Goal: Information Seeking & Learning: Learn about a topic

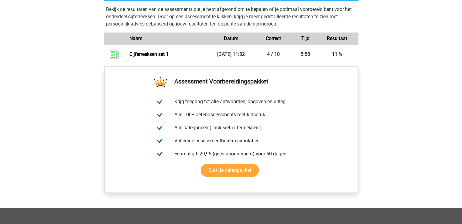
scroll to position [447, 0]
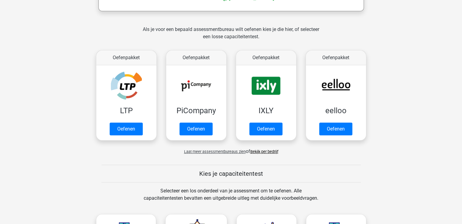
scroll to position [113, 0]
click at [260, 153] on link "Bekijk per bedrijf" at bounding box center [264, 151] width 28 height 5
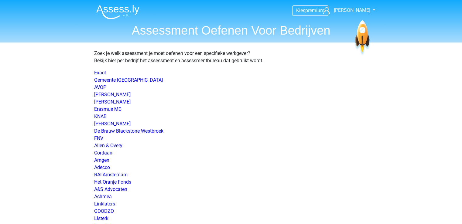
scroll to position [873, 0]
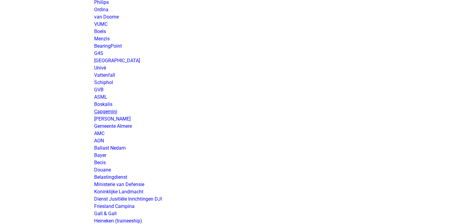
click at [106, 111] on link "Capgemini" at bounding box center [105, 112] width 23 height 6
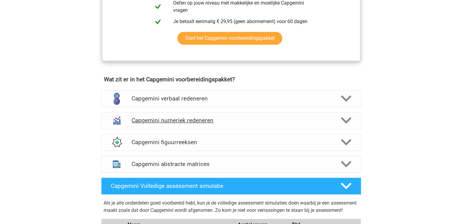
click at [203, 121] on h4 "Capgemini numeriek redeneren" at bounding box center [231, 120] width 199 height 7
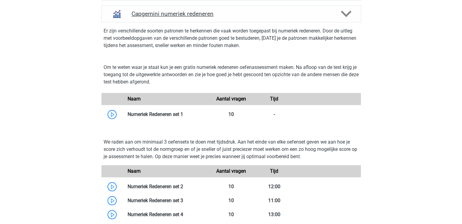
scroll to position [488, 0]
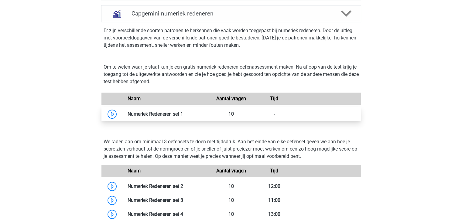
click at [183, 112] on link at bounding box center [183, 114] width 0 height 6
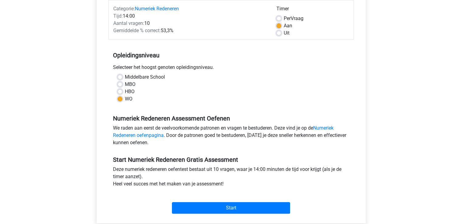
scroll to position [79, 0]
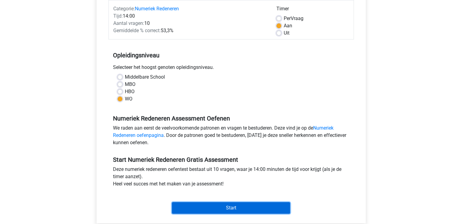
click at [234, 211] on input "Start" at bounding box center [231, 208] width 118 height 12
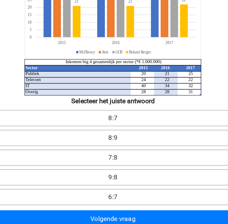
scroll to position [21, 0]
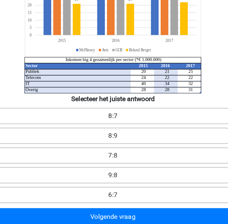
click at [129, 141] on label "8:7" at bounding box center [114, 144] width 178 height 12
click at [118, 144] on input "8:7" at bounding box center [116, 146] width 4 height 4
radio input "true"
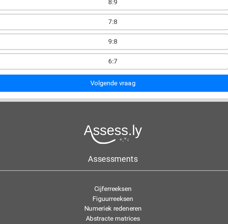
scroll to position [124, 0]
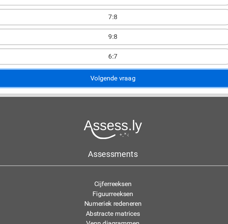
click at [136, 117] on button "Volgende vraag" at bounding box center [114, 116] width 178 height 13
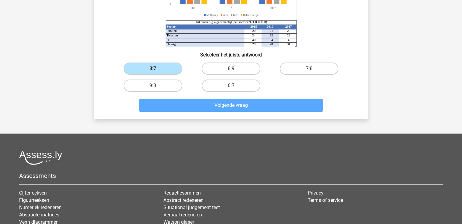
scroll to position [110, 0]
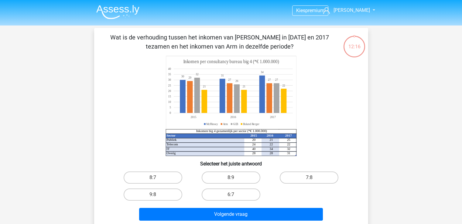
scroll to position [15, 0]
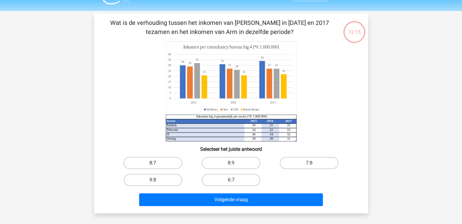
click at [163, 160] on label "8:7" at bounding box center [153, 163] width 59 height 12
click at [157, 163] on input "8:7" at bounding box center [155, 165] width 4 height 4
radio input "true"
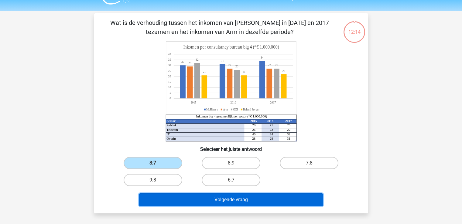
click at [222, 196] on button "Volgende vraag" at bounding box center [231, 200] width 184 height 13
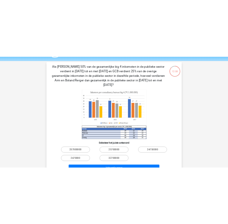
scroll to position [18, 0]
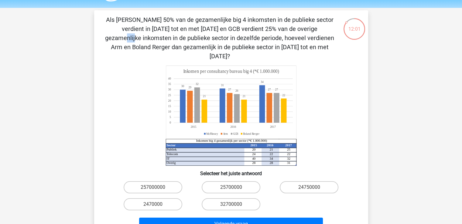
drag, startPoint x: 179, startPoint y: 29, endPoint x: 194, endPoint y: 28, distance: 14.9
click at [194, 28] on p "Als [PERSON_NAME] 50% van de gezamenlijke big 4 inkomsten in de publieke sector…" at bounding box center [220, 38] width 232 height 46
click at [250, 33] on p "Als [PERSON_NAME] 50% van de gezamenlijke big 4 inkomsten in de publieke sector…" at bounding box center [220, 38] width 232 height 46
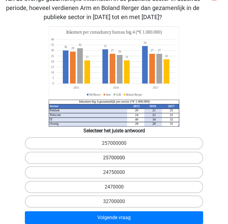
scroll to position [50, 0]
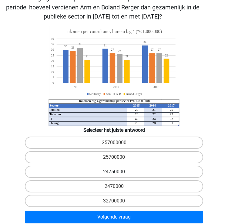
click at [114, 170] on label "24750000" at bounding box center [114, 172] width 178 height 12
click at [114, 172] on input "24750000" at bounding box center [116, 174] width 4 height 4
radio input "true"
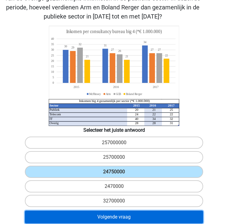
click at [119, 214] on button "Volgende vraag" at bounding box center [114, 217] width 178 height 13
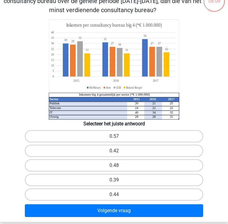
scroll to position [48, 0]
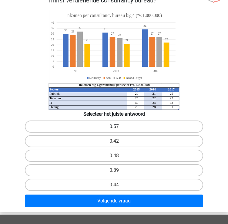
click at [166, 126] on label "0.57" at bounding box center [114, 127] width 178 height 12
click at [118, 127] on input "0.57" at bounding box center [116, 129] width 4 height 4
radio input "true"
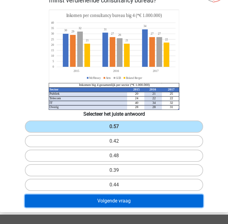
click at [149, 203] on button "Volgende vraag" at bounding box center [114, 201] width 178 height 13
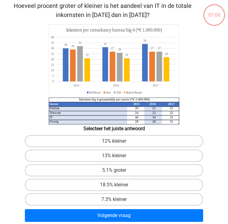
scroll to position [23, 0]
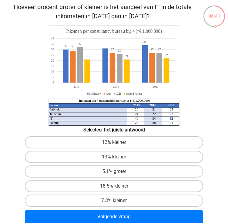
drag, startPoint x: 173, startPoint y: 119, endPoint x: 169, endPoint y: 118, distance: 5.0
click at [169, 118] on icon "Sector 2015 2016 2017 Publiek 20 21 25 Telecom 24 22 22 IT 40 34 32 Overig 28 2…" at bounding box center [114, 76] width 219 height 100
click at [187, 116] on icon "Sector 2015 2016 2017 Publiek 20 21 25 Telecom 24 22 22 IT 40 34 32 Overig 28 2…" at bounding box center [114, 76] width 219 height 100
click at [138, 200] on label "7.3% kleiner" at bounding box center [114, 201] width 178 height 12
click at [118, 201] on input "7.3% kleiner" at bounding box center [116, 203] width 4 height 4
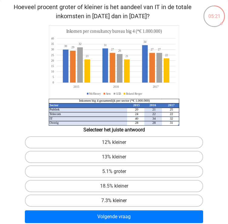
radio input "true"
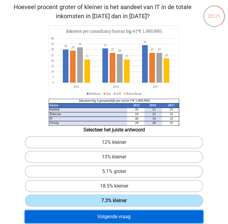
click at [133, 216] on button "Volgende vraag" at bounding box center [114, 217] width 178 height 13
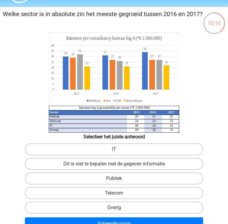
scroll to position [16, 0]
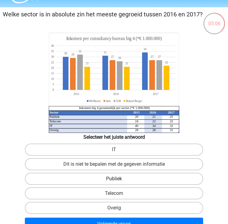
click at [128, 181] on label "Publiek" at bounding box center [114, 179] width 178 height 12
click at [118, 181] on input "Publiek" at bounding box center [116, 181] width 4 height 4
radio input "true"
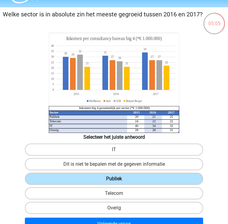
scroll to position [45, 0]
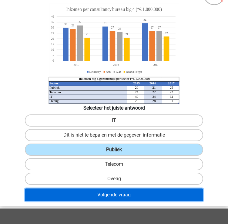
click at [142, 193] on button "Volgende vraag" at bounding box center [114, 195] width 178 height 13
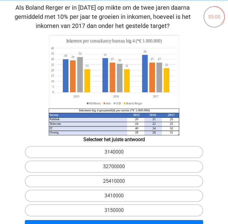
scroll to position [23, 0]
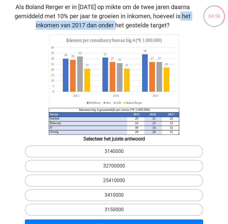
drag, startPoint x: 25, startPoint y: 15, endPoint x: 108, endPoint y: 16, distance: 83.6
click at [108, 16] on p "Als Boland Rerger er in [DATE] op mikte om de twee jaren daarna gemiddeld met 1…" at bounding box center [102, 15] width 201 height 27
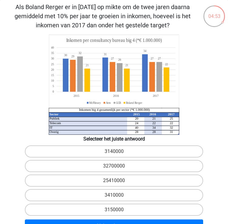
click at [217, 48] on icon "Sector 2015 2016 2017 Publiek 20 21 25 Telecom 24 22 22 IT 40 34 32 Overig 28 2…" at bounding box center [114, 85] width 219 height 100
click at [108, 195] on label "3410000" at bounding box center [114, 195] width 178 height 12
click at [114, 195] on input "3410000" at bounding box center [116, 197] width 4 height 4
radio input "true"
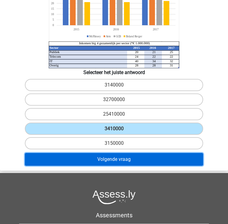
click at [142, 158] on button "Volgende vraag" at bounding box center [114, 159] width 178 height 13
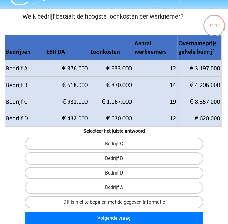
scroll to position [13, 0]
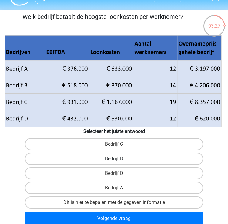
click at [122, 158] on label "Bedrijf B" at bounding box center [114, 159] width 178 height 12
click at [118, 159] on input "Bedrijf B" at bounding box center [116, 161] width 4 height 4
radio input "true"
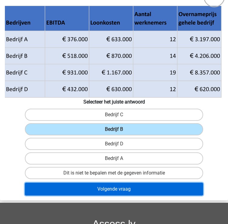
click at [133, 190] on button "Volgende vraag" at bounding box center [114, 189] width 178 height 13
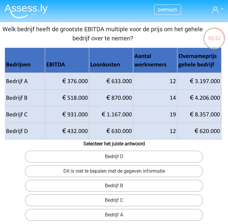
scroll to position [1, 0]
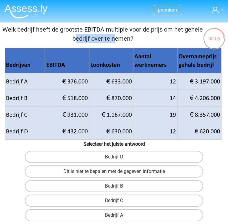
drag, startPoint x: 84, startPoint y: 28, endPoint x: 129, endPoint y: 28, distance: 45.0
click at [129, 28] on p "Welk bedrijf heeft de grootste EBITDA multiple voor de prijs om het gehele bedr…" at bounding box center [102, 34] width 201 height 18
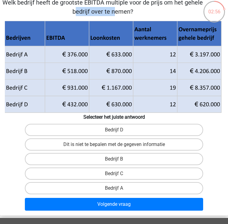
scroll to position [27, 0]
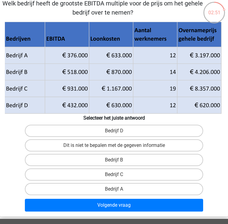
click at [75, 90] on icon at bounding box center [113, 68] width 214 height 81
click at [73, 88] on icon at bounding box center [113, 97] width 217 height 33
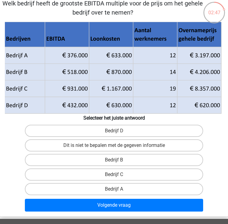
click at [203, 104] on icon at bounding box center [113, 97] width 217 height 33
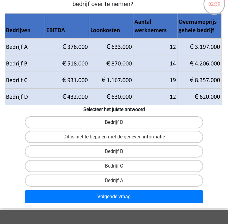
click at [122, 119] on label "Bedrijf D" at bounding box center [114, 122] width 178 height 12
click at [118, 122] on input "Bedrijf D" at bounding box center [116, 124] width 4 height 4
radio input "true"
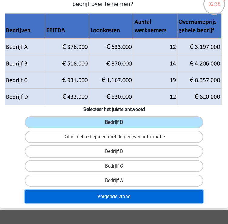
click at [130, 194] on button "Volgende vraag" at bounding box center [114, 197] width 178 height 13
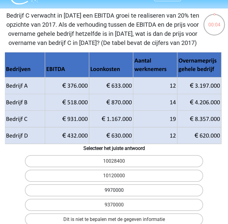
scroll to position [37, 0]
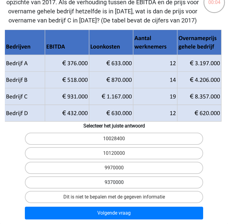
click at [128, 184] on label "9370000" at bounding box center [114, 183] width 178 height 12
click at [118, 184] on input "9370000" at bounding box center [116, 185] width 4 height 4
radio input "true"
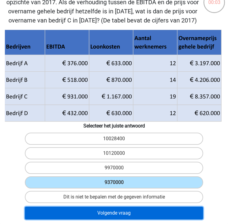
click at [130, 213] on button "Volgende vraag" at bounding box center [114, 213] width 178 height 13
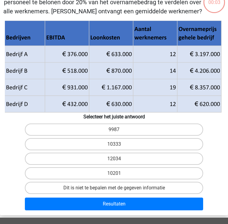
scroll to position [23, 0]
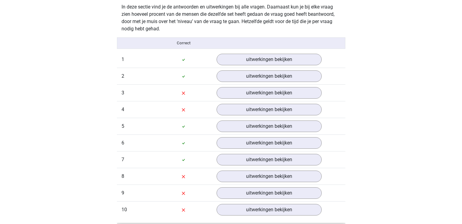
scroll to position [494, 0]
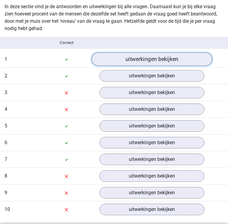
click at [138, 58] on link "uitwerkingen bekijken" at bounding box center [152, 59] width 121 height 13
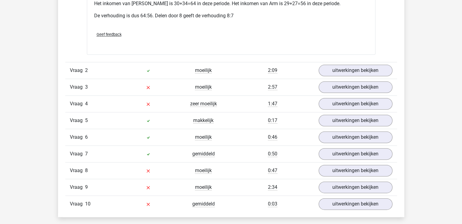
scroll to position [729, 0]
click at [228, 64] on link "uitwerkingen bekijken" at bounding box center [355, 70] width 85 height 13
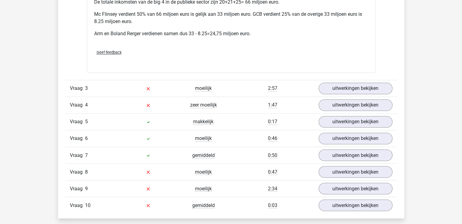
scroll to position [1007, 0]
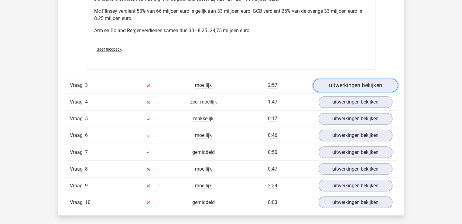
click at [228, 79] on link "uitwerkingen bekijken" at bounding box center [355, 85] width 85 height 13
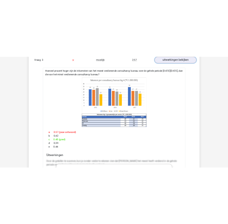
scroll to position [1087, 0]
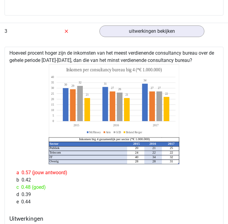
drag, startPoint x: 189, startPoint y: 59, endPoint x: 0, endPoint y: 47, distance: 189.3
click at [0, 47] on html "Kies premium [PERSON_NAME] [EMAIL_ADDRESS][DOMAIN_NAME]" at bounding box center [114, 133] width 228 height 2440
copy div "Hoeveel procent hoger zijn de inkomsten van het meest verdienende consultancy b…"
drag, startPoint x: 163, startPoint y: 68, endPoint x: 108, endPoint y: 72, distance: 55.7
click at [108, 72] on icon at bounding box center [114, 100] width 130 height 73
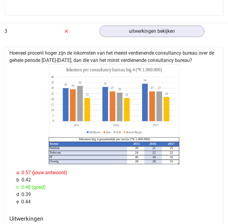
click at [108, 72] on icon at bounding box center [114, 100] width 130 height 73
drag, startPoint x: 67, startPoint y: 69, endPoint x: 162, endPoint y: 69, distance: 94.8
click at [162, 69] on tspan "Inkomen per consultancy bureau big 4 (*€ 1.000.000)" at bounding box center [115, 70] width 96 height 6
copy tspan "nkomen per consultancy bureau big 4 (*€ 1.000.000)"
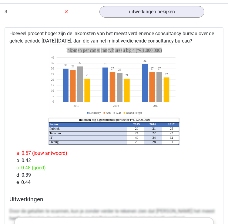
scroll to position [1110, 0]
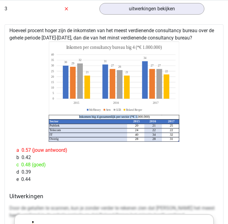
drag, startPoint x: 79, startPoint y: 117, endPoint x: 138, endPoint y: 115, distance: 59.3
click at [138, 115] on tspan "Inkomen big 4 gezamenlijk per sector (*€ 1.000.000)" at bounding box center [114, 117] width 71 height 4
click at [176, 138] on icon "Sector 2015 2016 2017 Publiek 20 21 25 Telecom 24 22 22 IT 40 34 32 Overig 28 2…" at bounding box center [114, 92] width 205 height 100
drag, startPoint x: 167, startPoint y: 136, endPoint x: 152, endPoint y: 114, distance: 26.5
click at [152, 114] on icon "Sector 2015 2016 2017 Publiek 20 21 25 Telecom 24 22 22 IT 40 34 32 Overig 28 2…" at bounding box center [114, 92] width 205 height 100
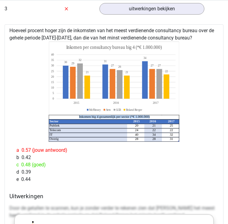
copy icon "Inkomen big 4 gezamenlijk per sector (*€ 1.000.000)"
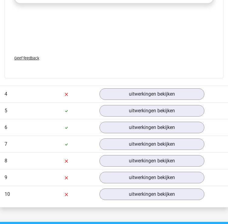
scroll to position [1451, 0]
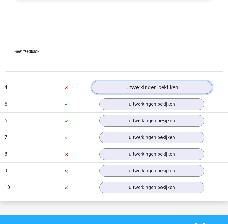
click at [139, 91] on link "uitwerkingen bekijken" at bounding box center [152, 87] width 121 height 13
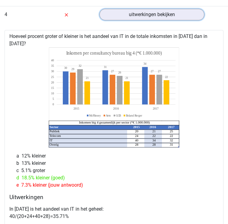
scroll to position [1525, 0]
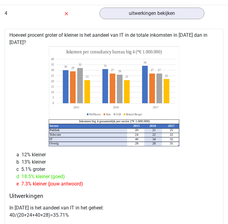
drag, startPoint x: 24, startPoint y: 40, endPoint x: 4, endPoint y: 33, distance: 21.4
copy div "Hoeveel procent groter of kleiner is het aandeel van IT in de totale inkomsten …"
click at [139, 119] on tspan "Inkomen big 4 gezamenlijk per sector (*€ 1.000.000)" at bounding box center [114, 121] width 71 height 4
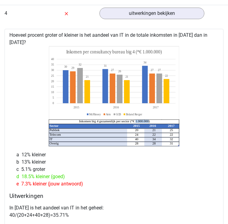
click at [139, 119] on tspan "Inkomen big 4 gezamenlijk per sector (*€ 1.000.000)" at bounding box center [114, 121] width 71 height 4
copy icon "Inkomen big 4 gezamenlijk per sector (*€ 1.000.000)"
drag, startPoint x: 50, startPoint y: 125, endPoint x: 175, endPoint y: 144, distance: 126.6
click at [175, 144] on icon "Sector 2015 2016 2017 Publiek 20 21 25 Telecom 24 22 22 IT 40 34 32 Overig 28 2…" at bounding box center [114, 96] width 205 height 100
copy g "20 21 25 Telecom 24 22 22 IT 40 34 32 Overig 28 28 31"
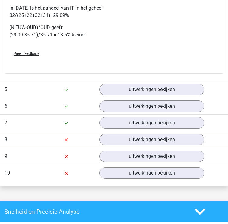
scroll to position [1745, 0]
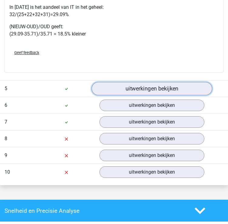
click at [170, 85] on link "uitwerkingen bekijken" at bounding box center [152, 88] width 121 height 13
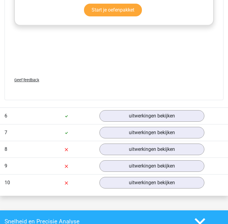
scroll to position [2131, 0]
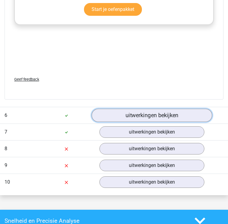
click at [164, 109] on link "uitwerkingen bekijken" at bounding box center [152, 115] width 121 height 13
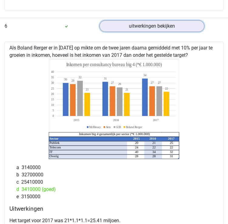
scroll to position [2220, 0]
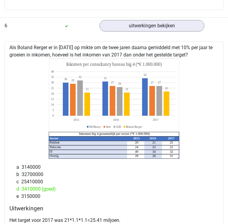
click at [91, 46] on div "Als Boland Rerger er in [DATE] op mikte om de twee jaren daarna gemiddeld met 1…" at bounding box center [114, 153] width 219 height 225
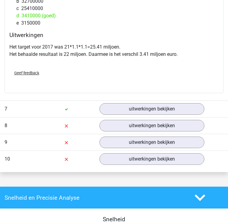
scroll to position [2478, 0]
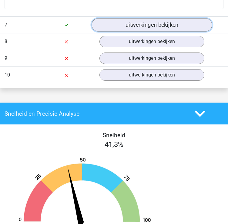
click at [149, 23] on link "uitwerkingen bekijken" at bounding box center [152, 25] width 121 height 13
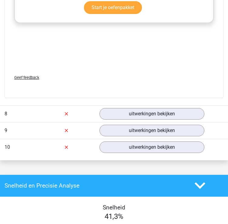
scroll to position [2789, 0]
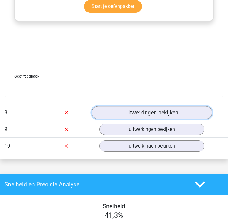
click at [135, 106] on link "uitwerkingen bekijken" at bounding box center [152, 112] width 121 height 13
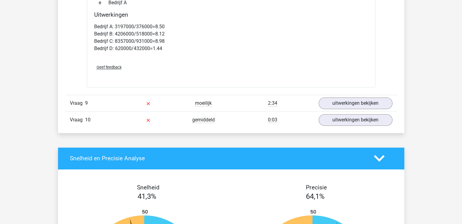
scroll to position [3074, 0]
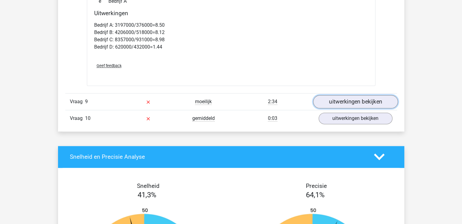
click at [228, 95] on link "uitwerkingen bekijken" at bounding box center [355, 101] width 85 height 13
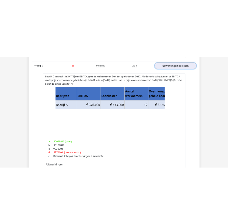
scroll to position [3159, 0]
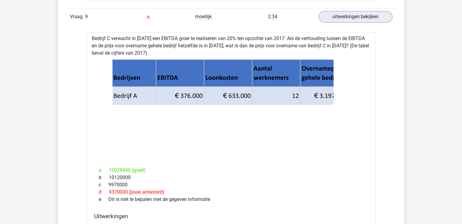
drag, startPoint x: 132, startPoint y: 43, endPoint x: 91, endPoint y: 28, distance: 44.0
copy div "Bedrijf C verwacht in [DATE] een EBITDA groei te realiseren van 20% ten opzicht…"
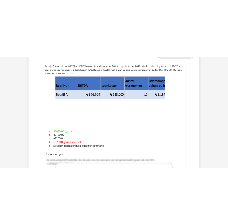
scroll to position [3177, 0]
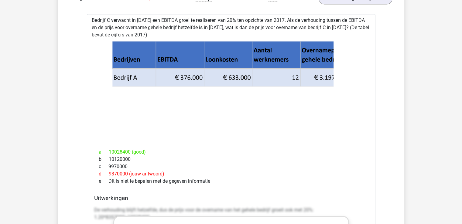
click at [123, 65] on icon at bounding box center [230, 92] width 233 height 88
drag, startPoint x: 114, startPoint y: 67, endPoint x: 316, endPoint y: 71, distance: 202.1
click at [228, 71] on icon at bounding box center [230, 86] width 236 height 36
click at [228, 66] on icon at bounding box center [231, 91] width 269 height 100
click at [228, 69] on g at bounding box center [231, 91] width 239 height 101
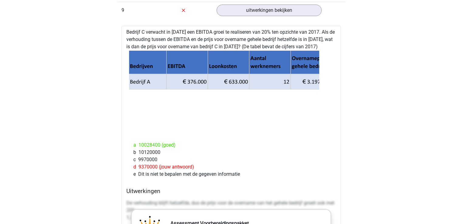
scroll to position [3139, 0]
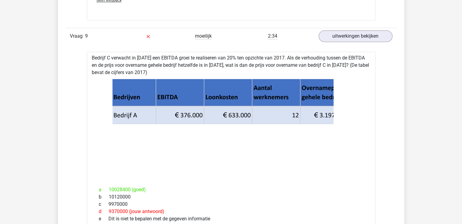
click at [212, 91] on icon at bounding box center [230, 92] width 236 height 27
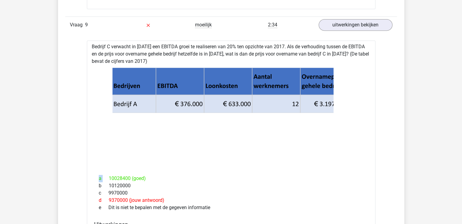
scroll to position [3150, 0]
click at [205, 119] on icon at bounding box center [231, 118] width 269 height 100
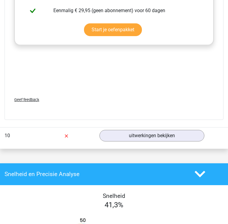
scroll to position [3429, 0]
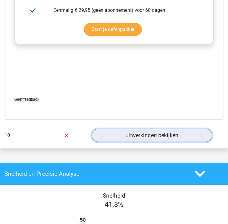
click at [115, 129] on link "uitwerkingen bekijken" at bounding box center [152, 135] width 121 height 13
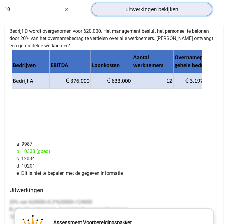
scroll to position [3555, 0]
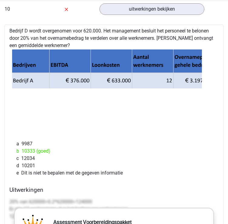
drag, startPoint x: 63, startPoint y: 43, endPoint x: 0, endPoint y: 28, distance: 64.9
copy div "Bedrijf D wordt overgenomen voor 620.000. Het management besluit het personeel …"
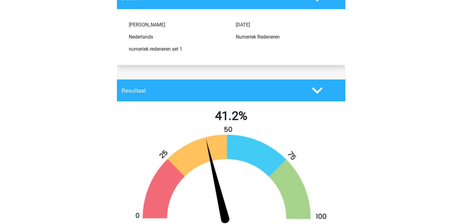
scroll to position [0, 0]
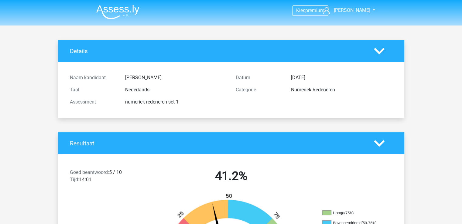
click at [228, 145] on polygon at bounding box center [379, 143] width 11 height 7
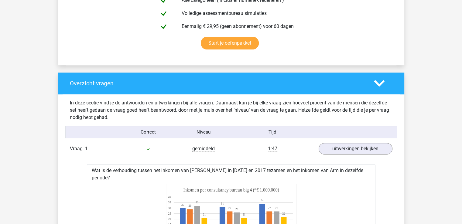
scroll to position [233, 0]
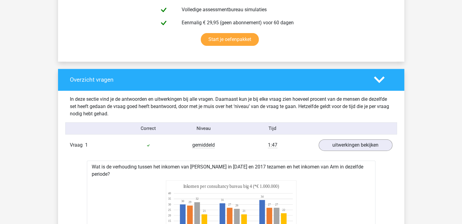
click at [228, 80] on polygon at bounding box center [379, 80] width 11 height 7
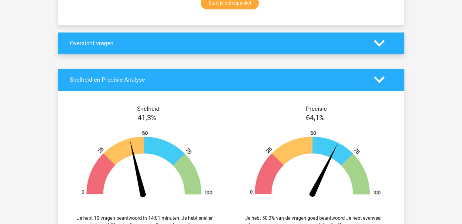
click at [228, 81] on polygon at bounding box center [379, 80] width 11 height 7
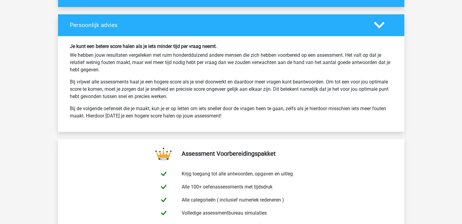
scroll to position [354, 0]
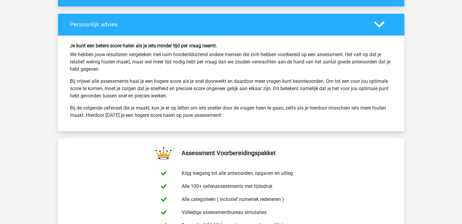
click at [228, 28] on icon at bounding box center [379, 24] width 11 height 11
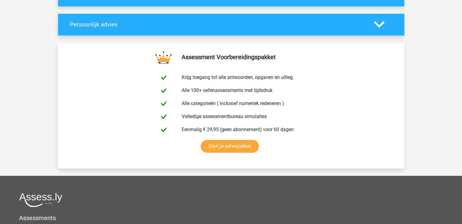
click at [228, 28] on icon at bounding box center [379, 24] width 11 height 11
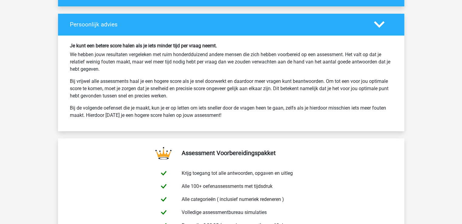
click at [228, 28] on icon at bounding box center [379, 24] width 11 height 11
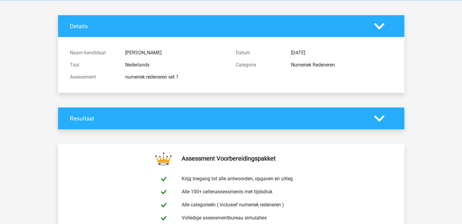
scroll to position [0, 0]
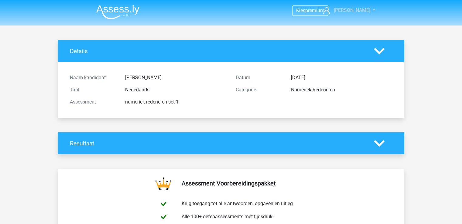
click at [228, 12] on span "[PERSON_NAME]" at bounding box center [352, 10] width 36 height 6
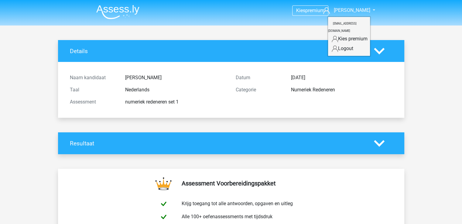
click at [124, 9] on img at bounding box center [117, 12] width 43 height 14
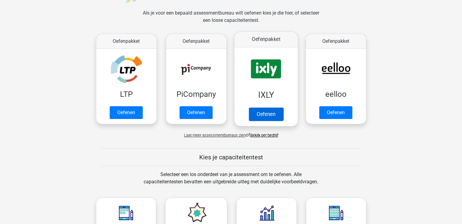
scroll to position [88, 0]
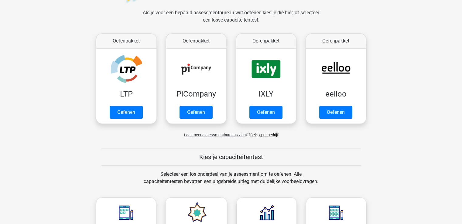
click at [258, 137] on div "Laat meer assessmentbureaus zien of Bekijk per bedrijf" at bounding box center [231, 132] width 280 height 12
click at [260, 133] on link "Bekijk per bedrijf" at bounding box center [264, 135] width 28 height 5
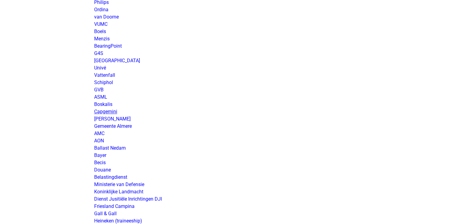
click at [112, 111] on link "Capgemini" at bounding box center [105, 112] width 23 height 6
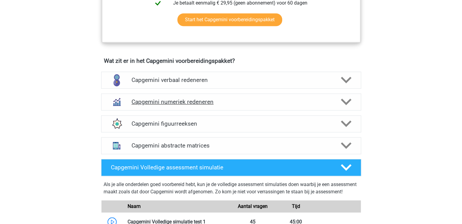
click at [199, 105] on div "Capgemini numeriek redeneren" at bounding box center [231, 102] width 260 height 17
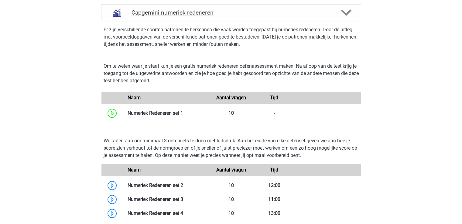
scroll to position [489, 0]
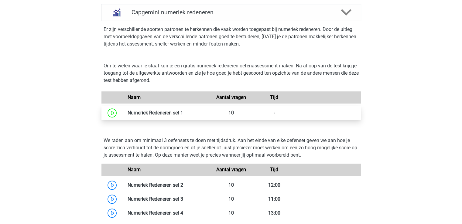
click at [183, 112] on link at bounding box center [183, 113] width 0 height 6
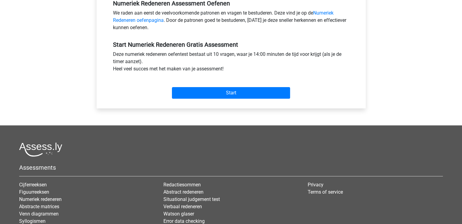
scroll to position [194, 0]
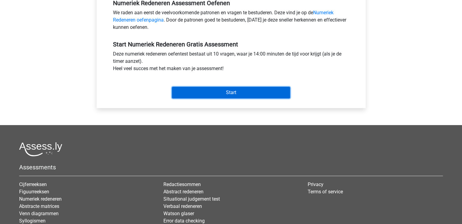
click at [211, 96] on input "Start" at bounding box center [231, 93] width 118 height 12
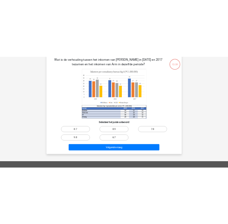
scroll to position [32, 0]
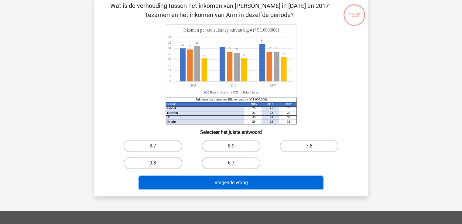
click at [250, 184] on button "Volgende vraag" at bounding box center [231, 183] width 184 height 13
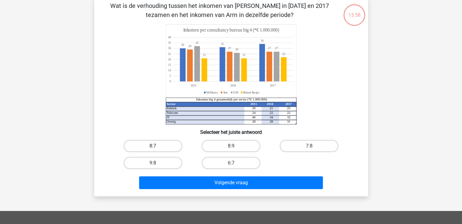
drag, startPoint x: 159, startPoint y: 137, endPoint x: 159, endPoint y: 141, distance: 4.3
click at [159, 139] on div "Wat is de verhouding tussen het inkomen van McFlinsey in 2015 en 2017 tezamen e…" at bounding box center [231, 96] width 269 height 191
click at [159, 143] on label "8:7" at bounding box center [153, 146] width 59 height 12
click at [157, 146] on input "8:7" at bounding box center [155, 148] width 4 height 4
radio input "true"
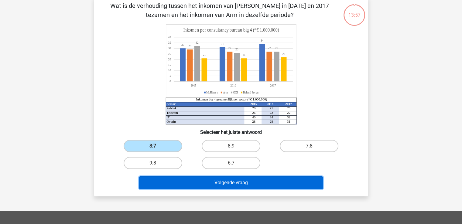
click at [185, 181] on button "Volgende vraag" at bounding box center [231, 183] width 184 height 13
click at [189, 185] on button "Volgende vraag" at bounding box center [231, 183] width 184 height 13
drag, startPoint x: 195, startPoint y: 184, endPoint x: 191, endPoint y: 184, distance: 4.0
click at [195, 184] on button "Volgende vraag" at bounding box center [231, 183] width 184 height 13
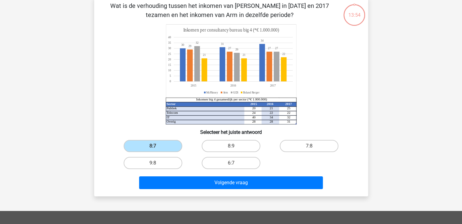
click at [148, 139] on div "8:7" at bounding box center [153, 146] width 78 height 17
click at [154, 147] on input "8:7" at bounding box center [155, 148] width 4 height 4
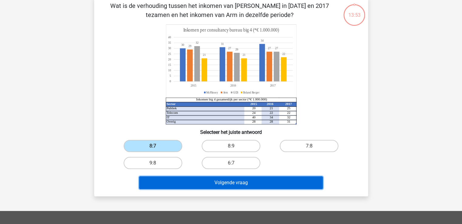
click at [201, 180] on button "Volgende vraag" at bounding box center [231, 183] width 184 height 13
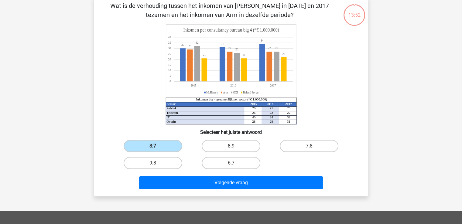
click at [228, 147] on label "8:9" at bounding box center [231, 146] width 59 height 12
click at [231, 147] on input "8:9" at bounding box center [233, 148] width 4 height 4
radio input "true"
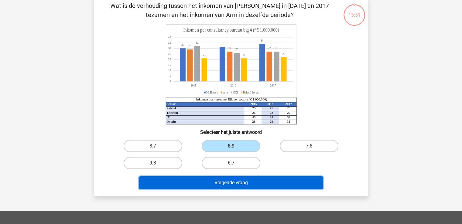
click at [239, 184] on button "Volgende vraag" at bounding box center [231, 183] width 184 height 13
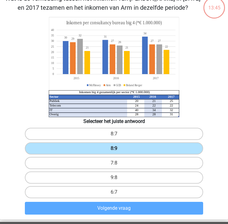
click at [115, 147] on label "8:9" at bounding box center [114, 149] width 178 height 12
click at [115, 149] on input "8:9" at bounding box center [116, 151] width 4 height 4
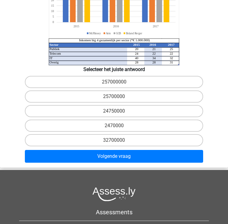
scroll to position [117, 0]
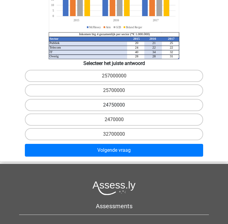
click at [123, 104] on label "24750000" at bounding box center [114, 105] width 178 height 12
click at [118, 105] on input "24750000" at bounding box center [116, 107] width 4 height 4
radio input "true"
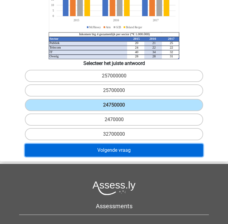
click at [125, 150] on button "Volgende vraag" at bounding box center [114, 150] width 178 height 13
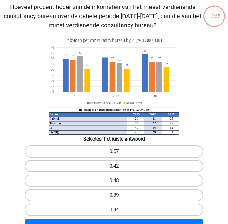
scroll to position [23, 0]
click at [130, 172] on div "0.42" at bounding box center [114, 166] width 228 height 15
click at [130, 178] on label "0.48" at bounding box center [114, 181] width 178 height 12
click at [118, 181] on input "0.48" at bounding box center [116, 183] width 4 height 4
radio input "true"
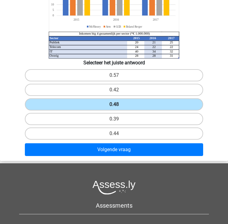
scroll to position [104, 0]
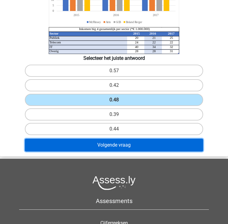
click at [134, 145] on button "Volgende vraag" at bounding box center [114, 145] width 178 height 13
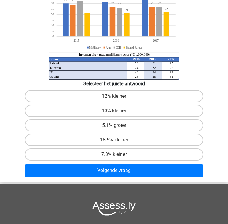
scroll to position [70, 0]
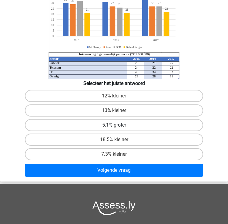
click at [132, 124] on label "5.1% groter" at bounding box center [114, 125] width 178 height 12
click at [118, 125] on input "5.1% groter" at bounding box center [116, 127] width 4 height 4
radio input "true"
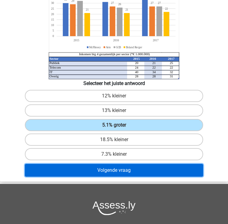
click at [126, 167] on button "Volgende vraag" at bounding box center [114, 170] width 178 height 13
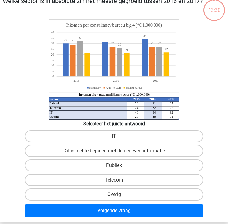
scroll to position [23, 0]
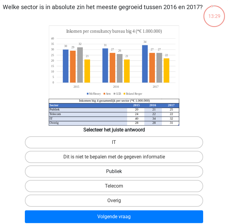
click at [138, 170] on label "Publiek" at bounding box center [114, 172] width 178 height 12
click at [118, 172] on input "Publiek" at bounding box center [116, 174] width 4 height 4
radio input "true"
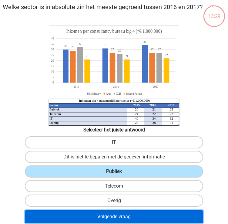
click at [131, 213] on button "Volgende vraag" at bounding box center [114, 217] width 178 height 13
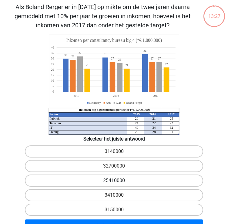
click at [131, 180] on label "25410000" at bounding box center [114, 181] width 178 height 12
click at [118, 181] on input "25410000" at bounding box center [116, 183] width 4 height 4
radio input "true"
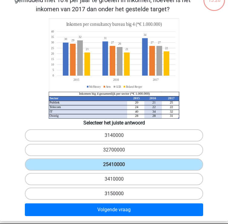
scroll to position [41, 0]
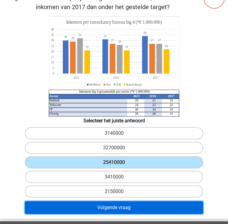
click at [128, 208] on button "Volgende vraag" at bounding box center [114, 207] width 178 height 13
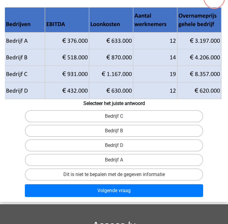
scroll to position [23, 0]
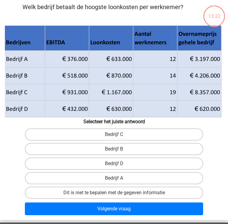
drag, startPoint x: 220, startPoint y: 111, endPoint x: 67, endPoint y: 70, distance: 157.8
click at [67, 70] on g at bounding box center [114, 71] width 219 height 92
